Goal: Obtain resource: Obtain resource

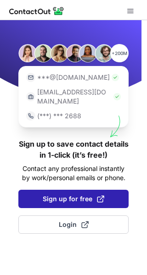
click at [75, 194] on span "Sign up for free" at bounding box center [73, 198] width 61 height 9
click at [81, 194] on span "Sign up for free" at bounding box center [73, 198] width 61 height 9
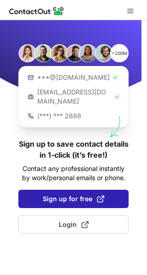
click at [81, 194] on span "Sign up for free" at bounding box center [73, 198] width 61 height 9
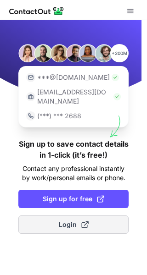
click at [78, 215] on button "Login" at bounding box center [73, 224] width 110 height 18
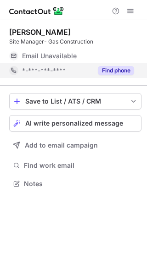
scroll to position [5, 5]
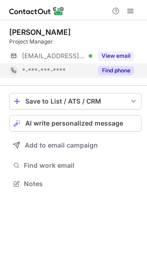
scroll to position [5, 5]
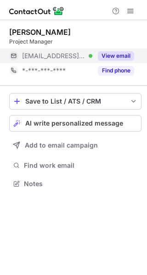
click at [114, 55] on button "View email" at bounding box center [116, 55] width 36 height 9
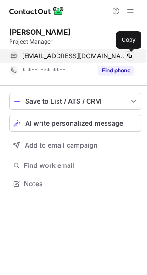
click at [129, 54] on span at bounding box center [129, 55] width 7 height 7
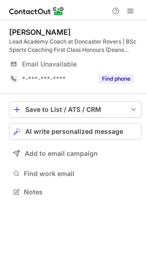
scroll to position [185, 147]
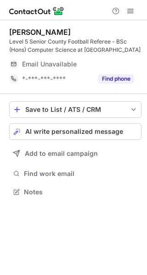
scroll to position [185, 147]
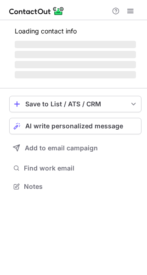
scroll to position [185, 147]
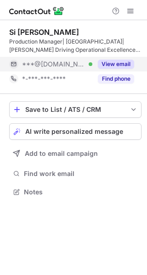
drag, startPoint x: 121, startPoint y: 64, endPoint x: 127, endPoint y: 62, distance: 6.0
click at [127, 62] on button "View email" at bounding box center [116, 64] width 36 height 9
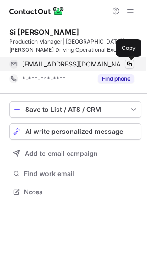
click at [128, 63] on span at bounding box center [129, 63] width 7 height 7
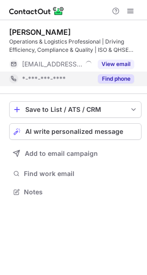
scroll to position [185, 147]
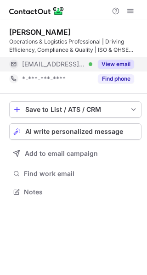
click at [118, 62] on button "View email" at bounding box center [116, 64] width 36 height 9
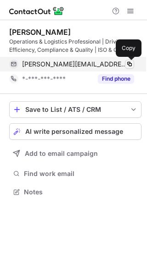
click at [126, 62] on span at bounding box center [129, 63] width 7 height 7
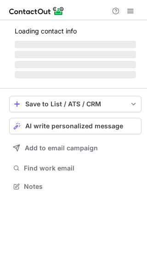
scroll to position [5, 5]
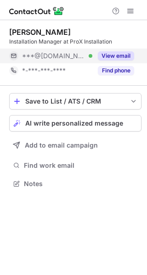
click at [116, 57] on button "View email" at bounding box center [116, 55] width 36 height 9
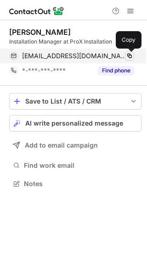
click at [130, 56] on span at bounding box center [129, 55] width 7 height 7
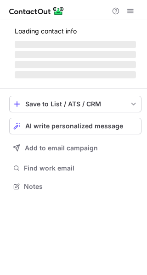
scroll to position [5, 5]
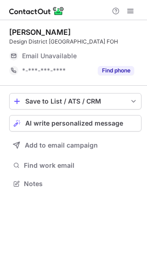
scroll to position [5, 5]
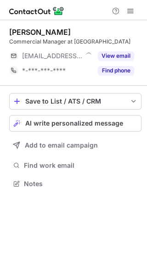
scroll to position [5, 5]
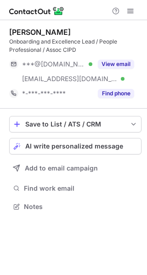
scroll to position [200, 147]
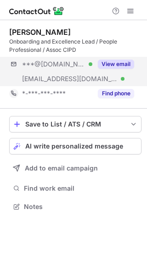
click at [96, 73] on div "***@gmail.com Verified ***@gustorestaurants.uk.com Verified View email" at bounding box center [75, 71] width 132 height 29
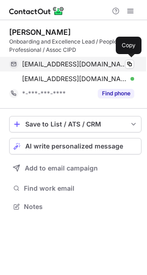
click at [96, 67] on span "kylebasnett25@gmail.com" at bounding box center [74, 64] width 105 height 8
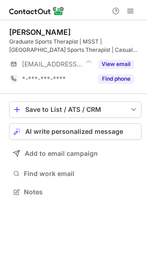
scroll to position [185, 147]
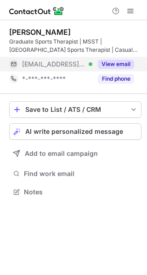
click at [119, 61] on button "View email" at bounding box center [116, 64] width 36 height 9
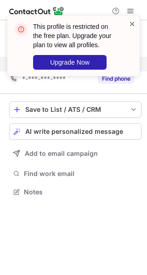
click at [133, 21] on span at bounding box center [131, 23] width 7 height 9
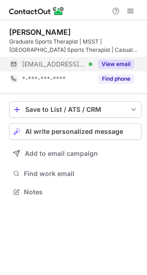
click at [131, 12] on div "This profile is restricted on the free plan. Upgrade your plan to view all prof…" at bounding box center [73, 49] width 147 height 86
click at [131, 12] on div "This profile is restricted on the free plan. Upgrade your plan to view all prof…" at bounding box center [73, 15] width 147 height 18
click at [131, 12] on span at bounding box center [129, 10] width 7 height 7
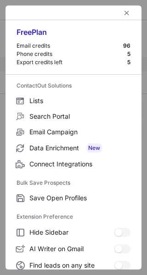
scroll to position [106, 0]
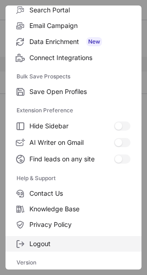
click at [51, 243] on span "Logout" at bounding box center [79, 244] width 101 height 8
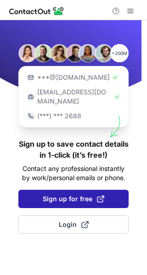
click at [51, 194] on span "Sign up for free" at bounding box center [73, 198] width 61 height 9
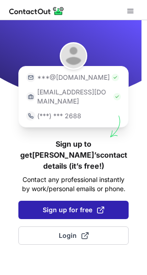
click at [67, 201] on button "Sign up for free" at bounding box center [73, 210] width 110 height 18
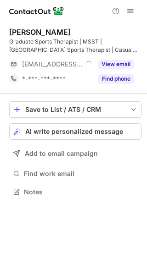
scroll to position [185, 147]
click at [118, 59] on div "View email" at bounding box center [113, 64] width 42 height 15
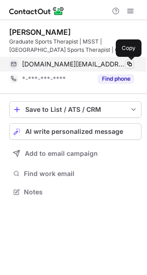
click at [130, 61] on span at bounding box center [129, 63] width 7 height 7
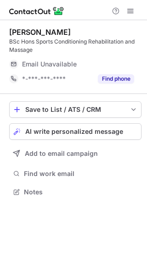
scroll to position [185, 147]
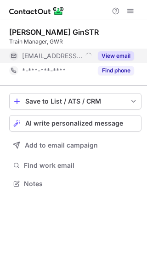
scroll to position [5, 5]
click at [109, 59] on button "View email" at bounding box center [116, 55] width 36 height 9
click at [133, 57] on div "***@firstgroup.com" at bounding box center [78, 56] width 112 height 8
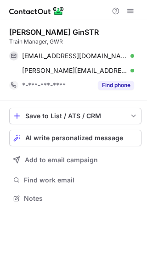
scroll to position [192, 147]
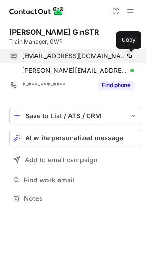
click at [132, 57] on span at bounding box center [129, 55] width 7 height 7
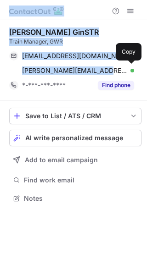
drag, startPoint x: 97, startPoint y: 69, endPoint x: 202, endPoint y: 117, distance: 115.6
click at [146, 117] on html "Adam Greenslade GinSTR Train Manager, GWR info@algaudio.co.uk Verified Copy ada…" at bounding box center [73, 137] width 147 height 275
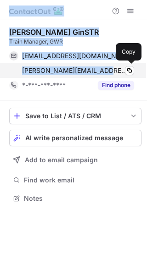
click at [85, 71] on span "adam.ginstr@firstgroup.com" at bounding box center [74, 70] width 105 height 8
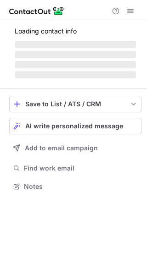
scroll to position [5, 5]
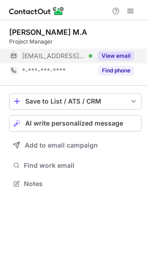
click at [117, 62] on div "View email" at bounding box center [113, 56] width 42 height 15
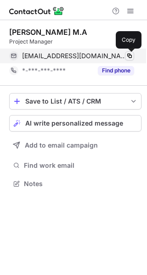
click at [129, 56] on span at bounding box center [129, 55] width 7 height 7
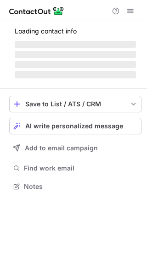
scroll to position [5, 5]
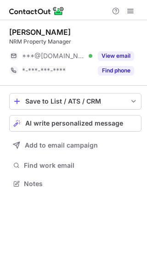
scroll to position [5, 5]
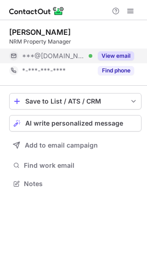
click at [92, 59] on div "View email" at bounding box center [113, 56] width 42 height 15
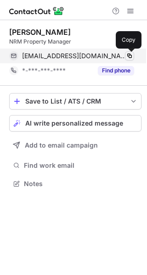
click at [130, 55] on span at bounding box center [129, 55] width 7 height 7
